Goal: Information Seeking & Learning: Learn about a topic

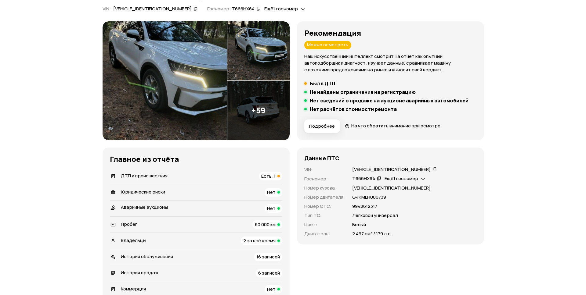
scroll to position [73, 0]
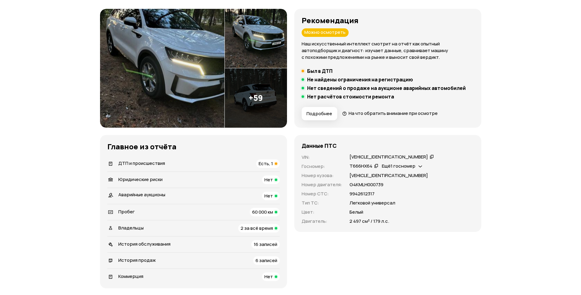
click at [153, 100] on img at bounding box center [162, 68] width 125 height 119
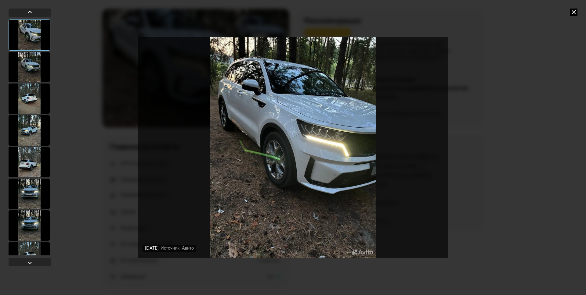
click at [31, 72] on div at bounding box center [29, 67] width 41 height 31
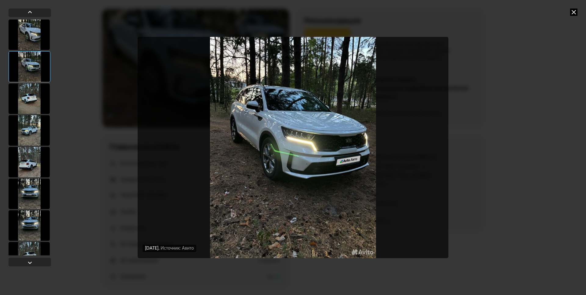
click at [30, 99] on div at bounding box center [29, 99] width 41 height 31
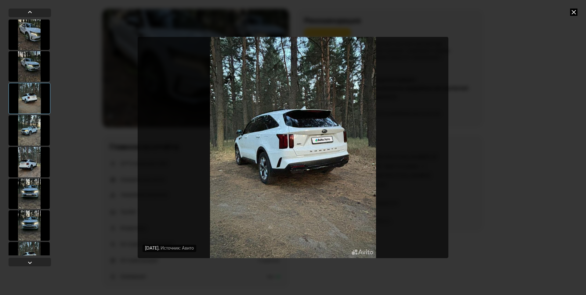
click at [29, 134] on div at bounding box center [29, 130] width 41 height 31
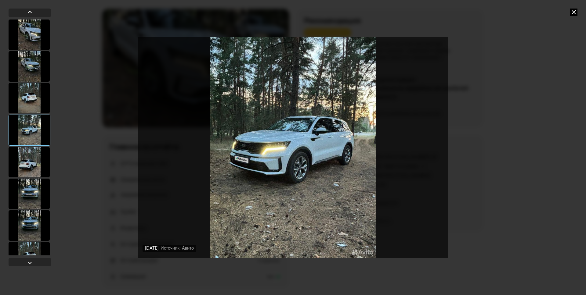
click at [29, 157] on div at bounding box center [29, 162] width 41 height 31
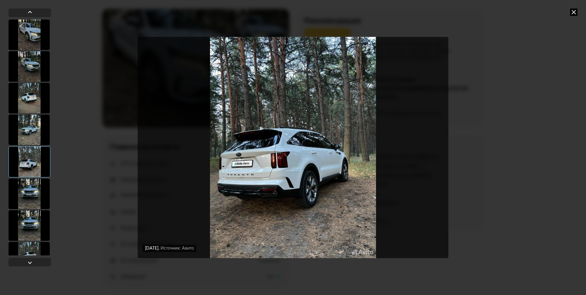
click at [31, 197] on div at bounding box center [29, 194] width 41 height 31
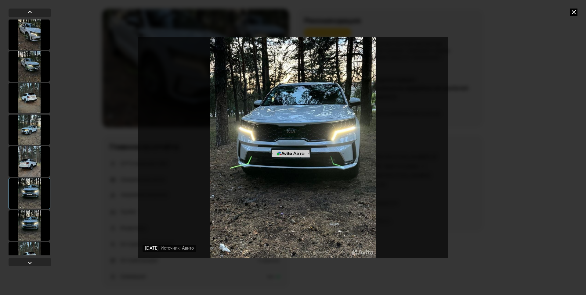
click at [27, 227] on div at bounding box center [29, 226] width 41 height 31
click at [33, 262] on div at bounding box center [29, 262] width 7 height 7
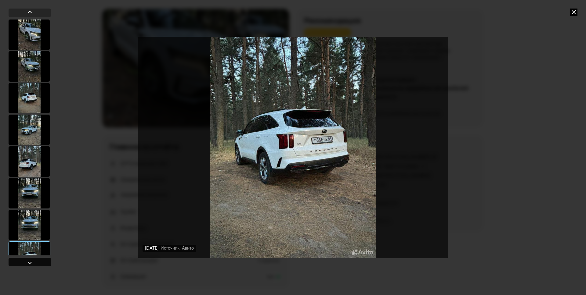
click at [33, 262] on div at bounding box center [29, 262] width 7 height 7
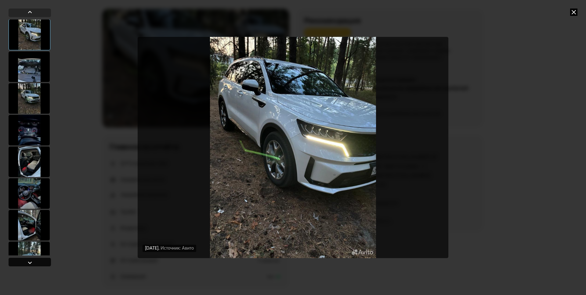
scroll to position [254, 0]
click at [33, 262] on div at bounding box center [29, 262] width 7 height 7
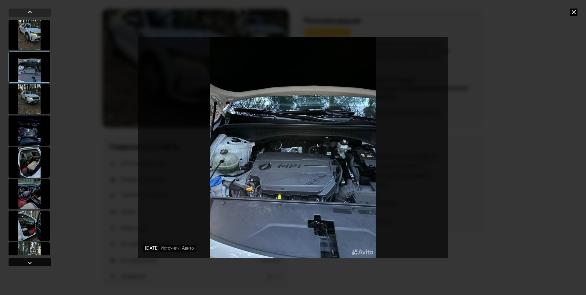
click at [33, 262] on div at bounding box center [29, 262] width 7 height 7
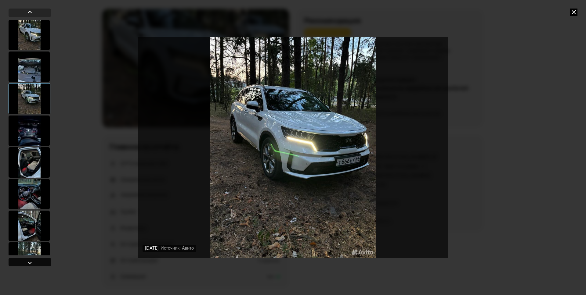
click at [33, 262] on div at bounding box center [29, 262] width 7 height 7
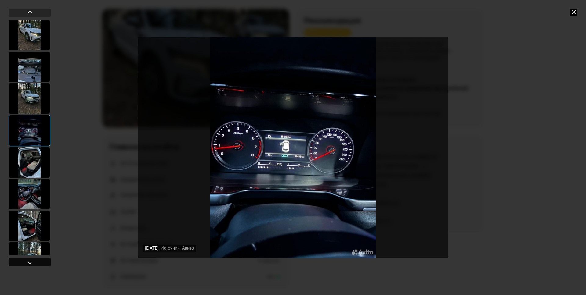
click at [33, 262] on div at bounding box center [29, 262] width 7 height 7
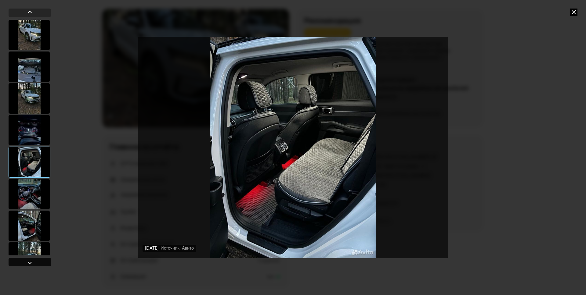
click at [33, 262] on div at bounding box center [29, 262] width 7 height 7
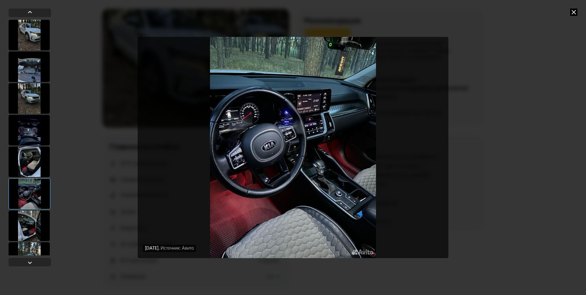
click at [31, 231] on div at bounding box center [29, 226] width 41 height 31
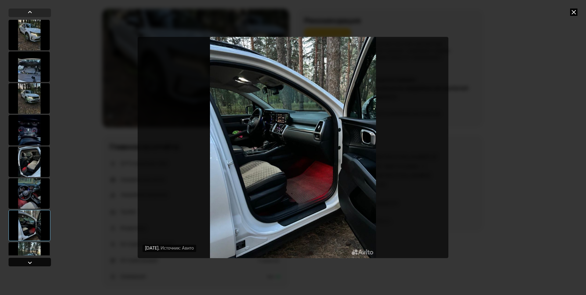
click at [29, 263] on div at bounding box center [29, 262] width 7 height 7
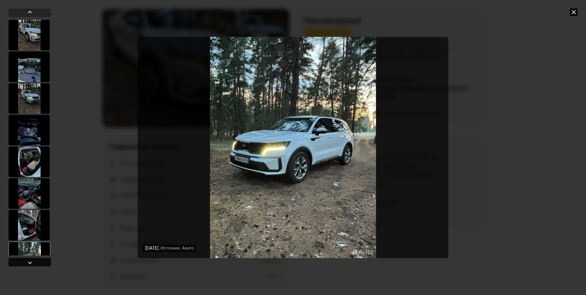
click at [29, 262] on div at bounding box center [29, 262] width 7 height 7
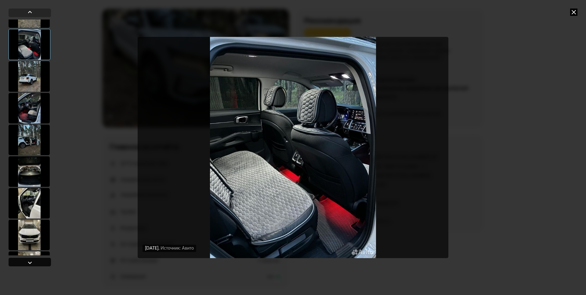
click at [33, 262] on div at bounding box center [29, 262] width 7 height 7
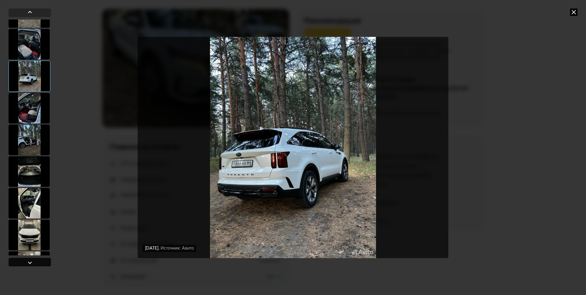
click at [33, 262] on div at bounding box center [29, 262] width 7 height 7
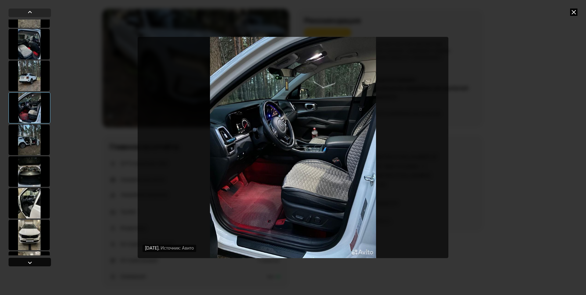
click at [33, 262] on div at bounding box center [29, 262] width 7 height 7
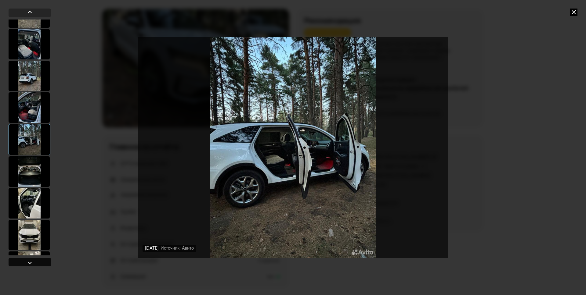
click at [32, 262] on div at bounding box center [29, 262] width 7 height 7
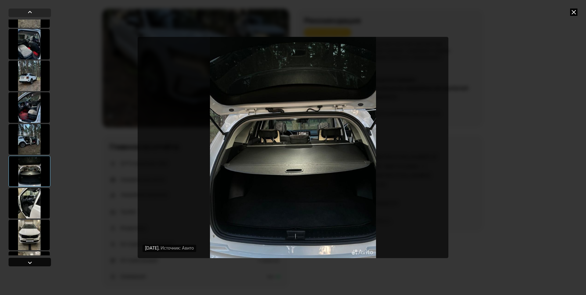
click at [32, 262] on div at bounding box center [29, 262] width 7 height 7
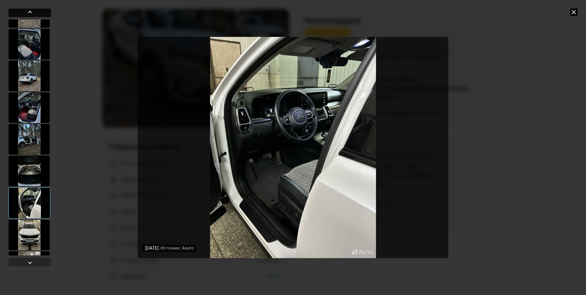
click at [30, 14] on div at bounding box center [29, 12] width 7 height 7
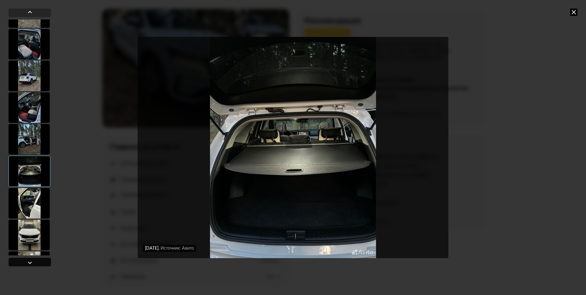
click at [34, 260] on div at bounding box center [30, 262] width 42 height 9
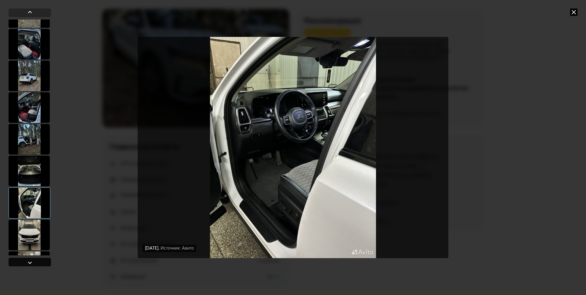
click at [34, 260] on div at bounding box center [30, 262] width 42 height 9
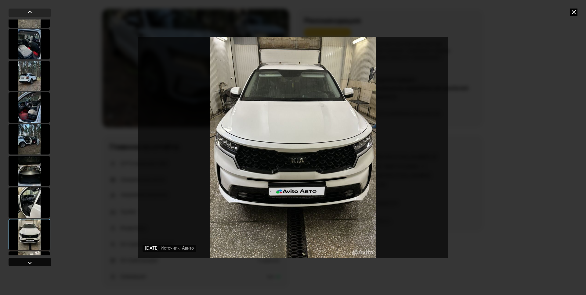
click at [34, 260] on div at bounding box center [30, 262] width 42 height 9
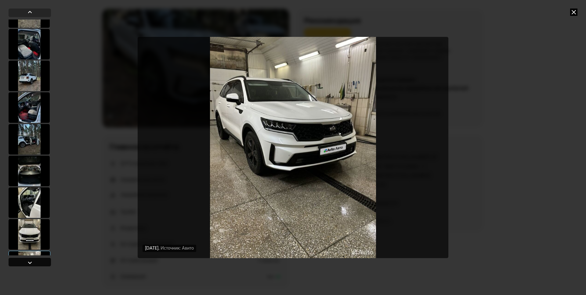
click at [35, 260] on div at bounding box center [30, 262] width 42 height 9
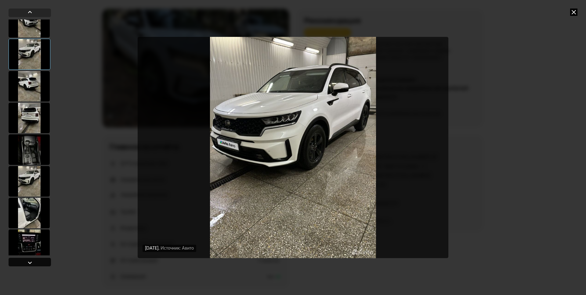
click at [35, 260] on div at bounding box center [30, 262] width 42 height 9
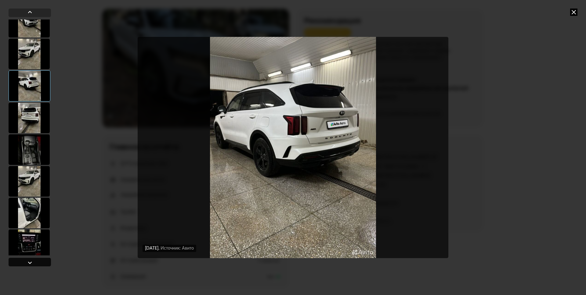
click at [35, 260] on div at bounding box center [30, 262] width 42 height 9
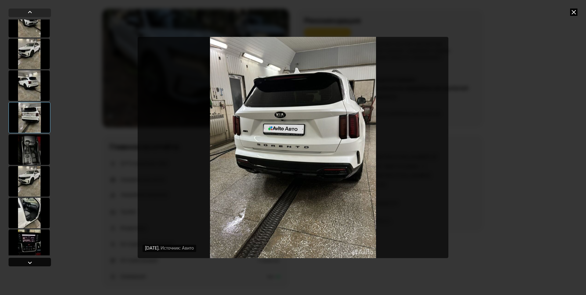
click at [35, 260] on div at bounding box center [30, 262] width 42 height 9
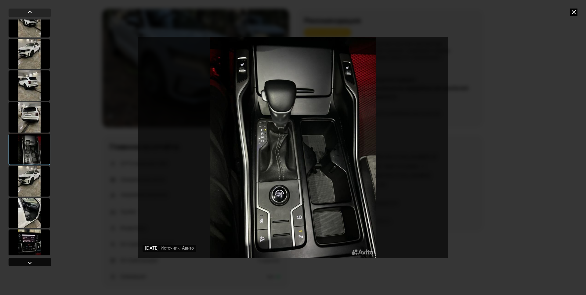
click at [35, 260] on div at bounding box center [30, 262] width 42 height 9
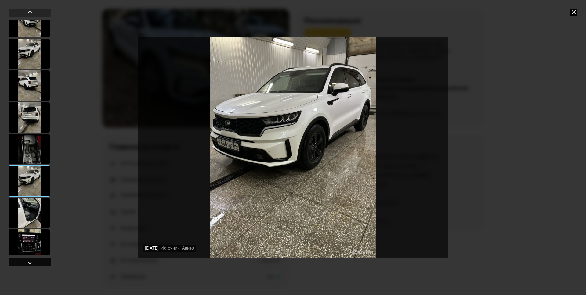
click at [35, 260] on div at bounding box center [30, 262] width 42 height 9
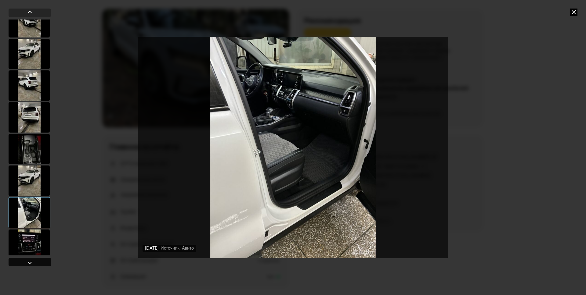
click at [35, 260] on div at bounding box center [30, 262] width 42 height 9
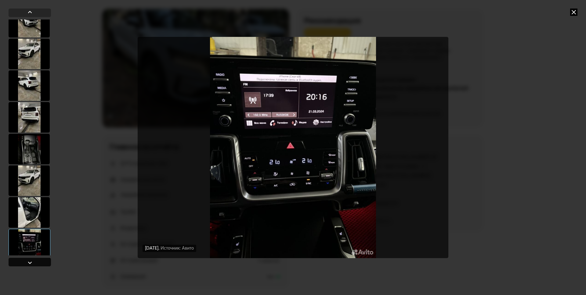
click at [35, 260] on div at bounding box center [30, 262] width 42 height 9
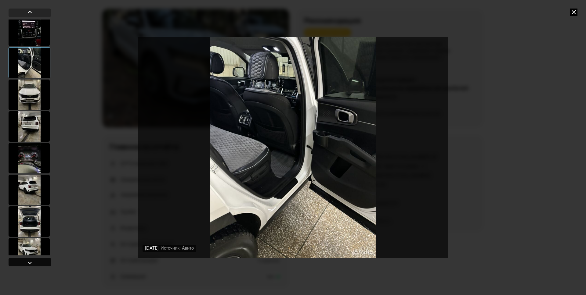
click at [35, 260] on div at bounding box center [30, 262] width 42 height 9
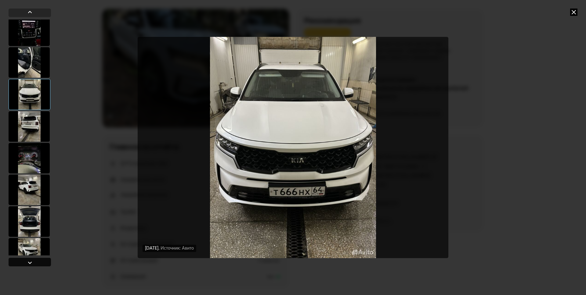
click at [35, 260] on div at bounding box center [30, 262] width 42 height 9
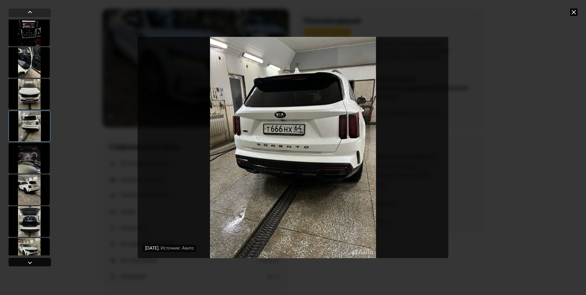
click at [35, 260] on div at bounding box center [30, 262] width 42 height 9
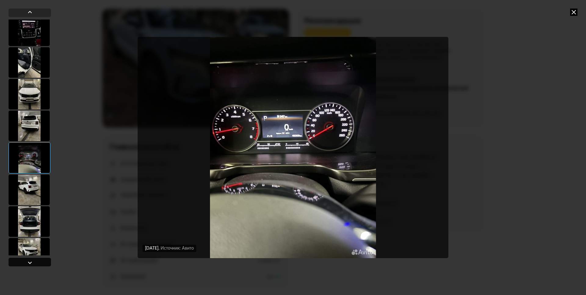
click at [35, 260] on div at bounding box center [30, 262] width 42 height 9
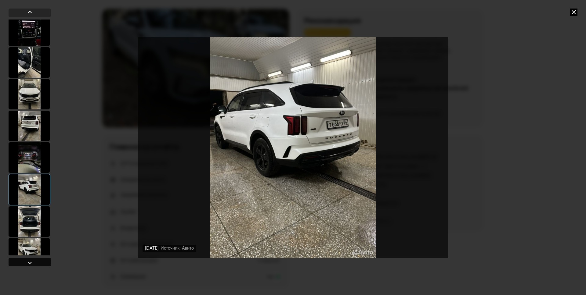
click at [35, 260] on div at bounding box center [30, 262] width 42 height 9
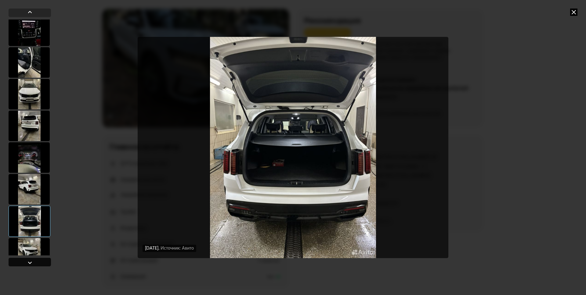
click at [35, 260] on div at bounding box center [30, 262] width 42 height 9
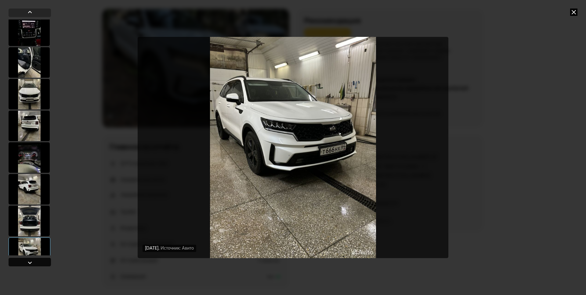
click at [35, 260] on div at bounding box center [30, 262] width 42 height 9
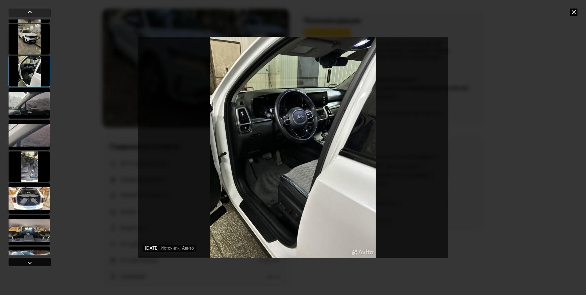
click at [35, 260] on div at bounding box center [30, 262] width 42 height 9
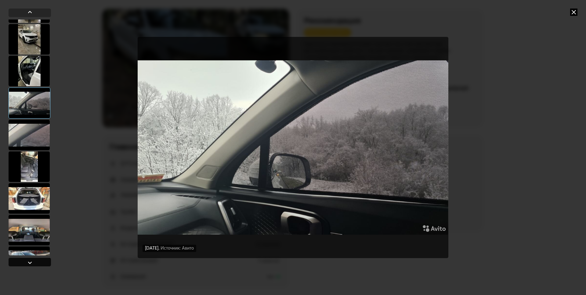
click at [35, 260] on div at bounding box center [30, 262] width 42 height 9
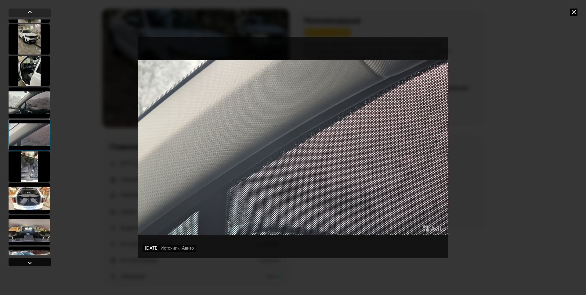
click at [35, 260] on div at bounding box center [30, 262] width 42 height 9
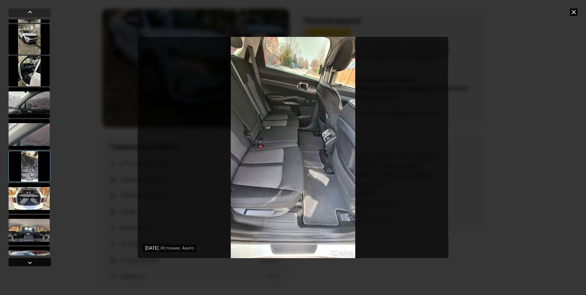
click at [32, 262] on div at bounding box center [29, 262] width 7 height 7
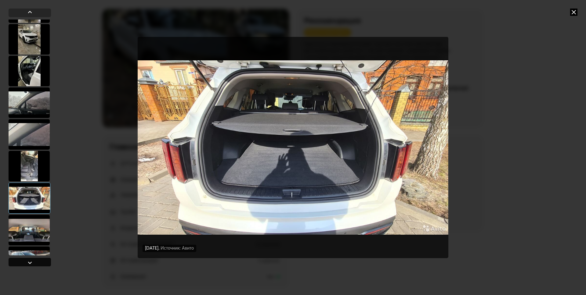
click at [32, 262] on div at bounding box center [29, 262] width 7 height 7
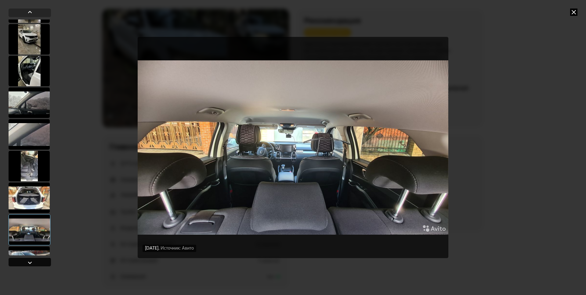
click at [32, 262] on div at bounding box center [29, 262] width 7 height 7
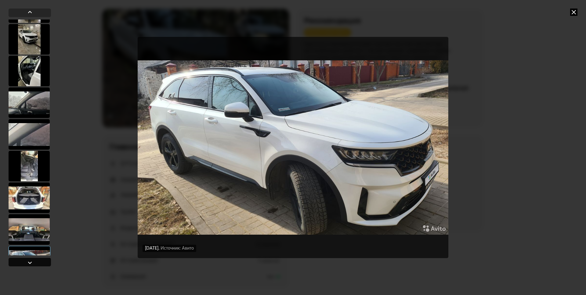
click at [32, 262] on div at bounding box center [29, 262] width 7 height 7
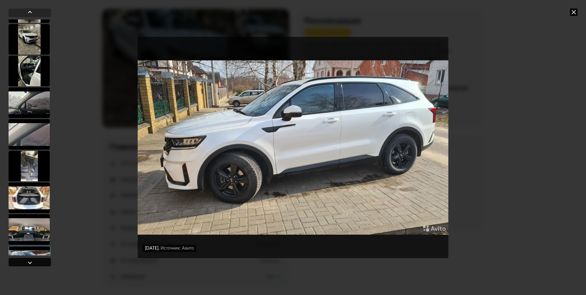
scroll to position [1383, 0]
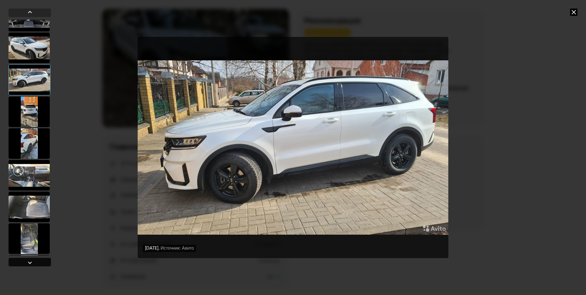
click at [30, 263] on div at bounding box center [29, 262] width 7 height 7
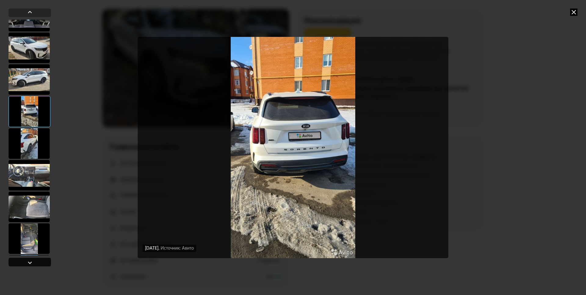
click at [31, 262] on div at bounding box center [29, 262] width 7 height 7
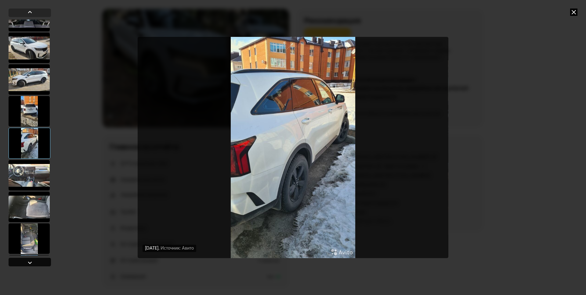
click at [31, 262] on div at bounding box center [29, 262] width 7 height 7
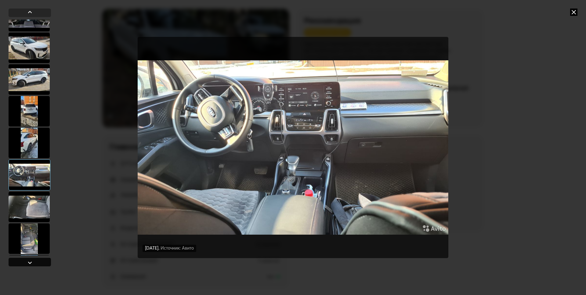
click at [31, 262] on div at bounding box center [29, 262] width 7 height 7
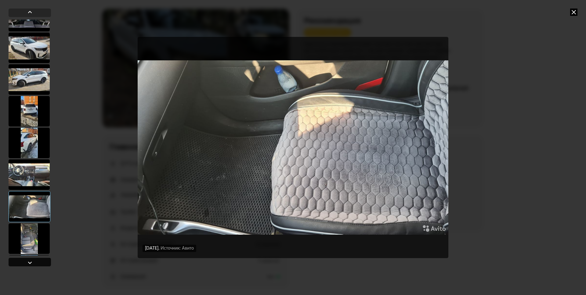
click at [32, 262] on div at bounding box center [29, 262] width 7 height 7
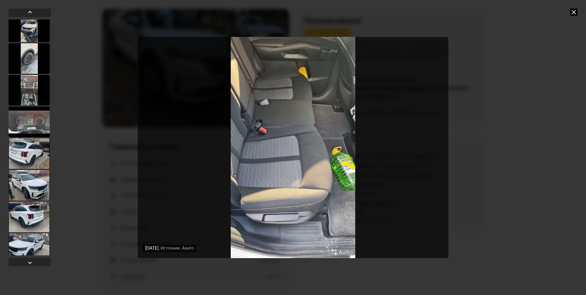
scroll to position [1640, 0]
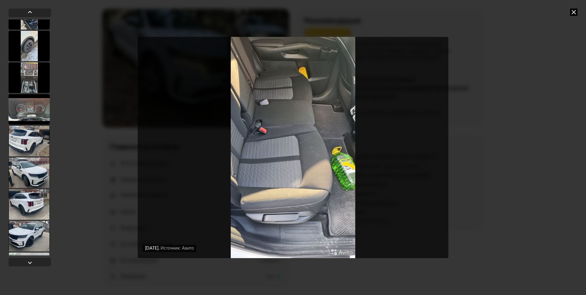
click at [34, 143] on div at bounding box center [29, 141] width 41 height 31
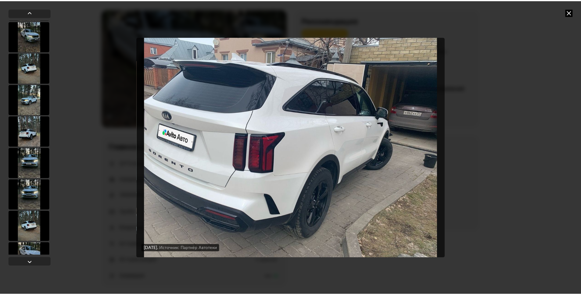
scroll to position [0, 0]
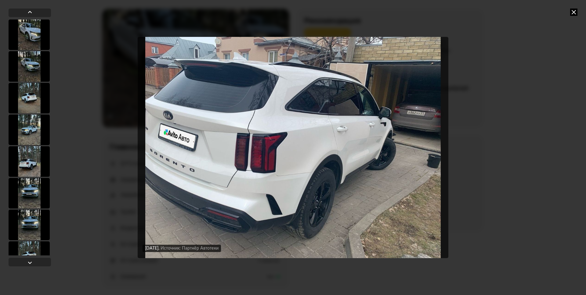
click at [33, 44] on div at bounding box center [29, 35] width 41 height 31
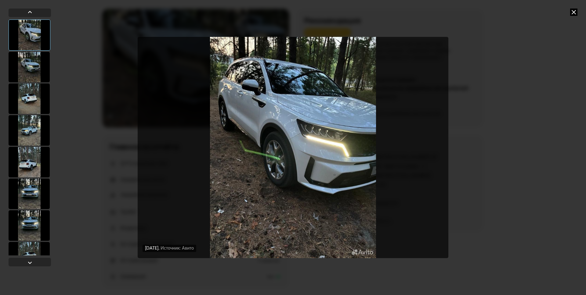
click at [573, 11] on icon at bounding box center [573, 12] width 7 height 7
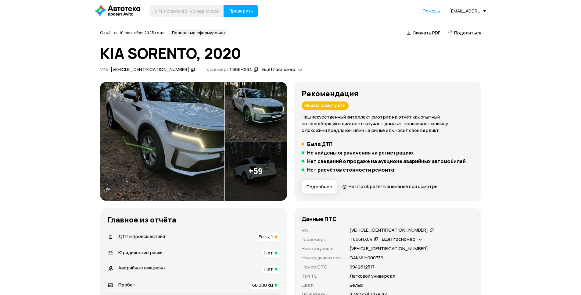
click at [191, 70] on icon at bounding box center [193, 70] width 4 height 6
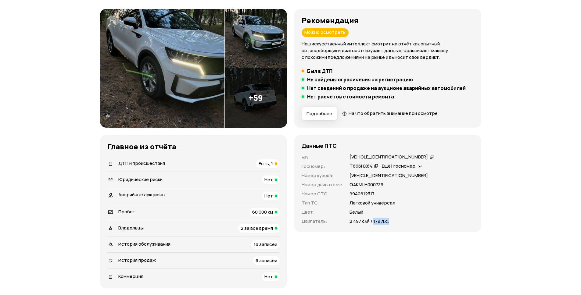
drag, startPoint x: 373, startPoint y: 221, endPoint x: 393, endPoint y: 221, distance: 20.1
click at [393, 221] on div "2 497 см³ / 179 л.с." at bounding box center [412, 221] width 125 height 7
